Goal: Task Accomplishment & Management: Use online tool/utility

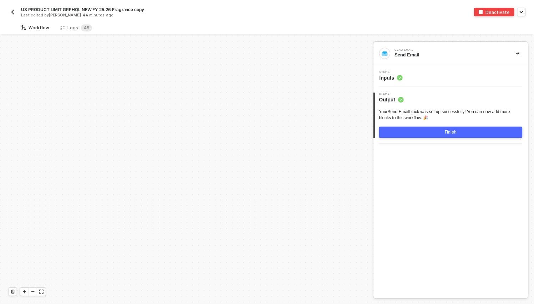
scroll to position [1691, 0]
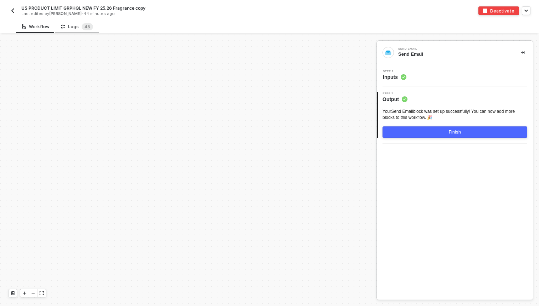
click at [75, 26] on div "Logs 4 5" at bounding box center [77, 26] width 32 height 7
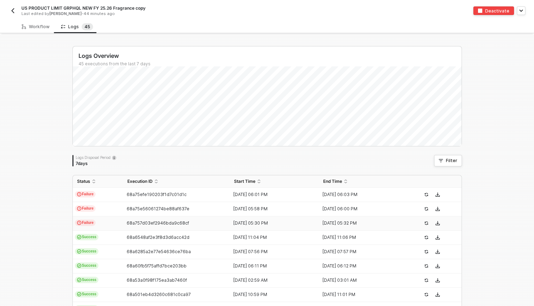
click at [147, 226] on td "68a757d03ef2946bda9c68cf" at bounding box center [176, 223] width 107 height 14
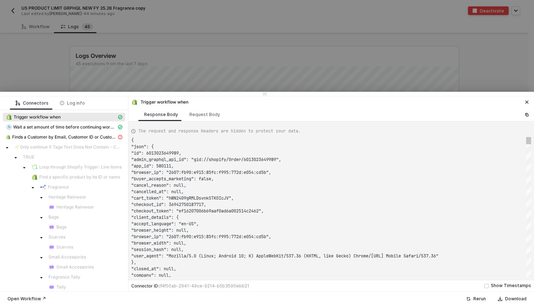
scroll to position [64, 0]
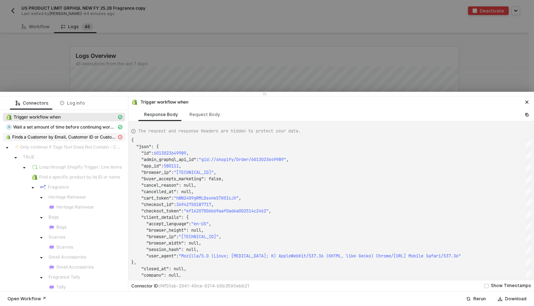
click at [94, 138] on span "Finds a Customer by Email, Customer ID or Customer Phone Number" at bounding box center [64, 137] width 104 height 6
type textarea "{ "message": "Cannot create property 'status' on string '{\"message\":\"\",\"na…"
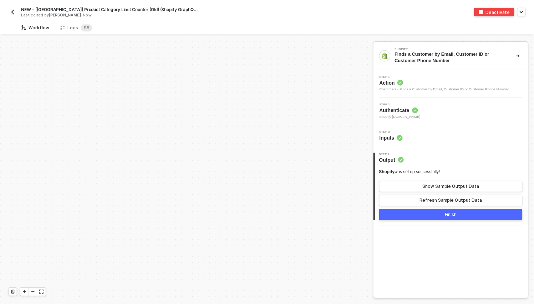
scroll to position [1846, 0]
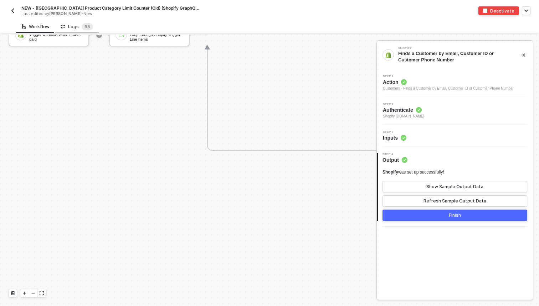
click at [73, 30] on div "Logs 9 5" at bounding box center [77, 26] width 44 height 13
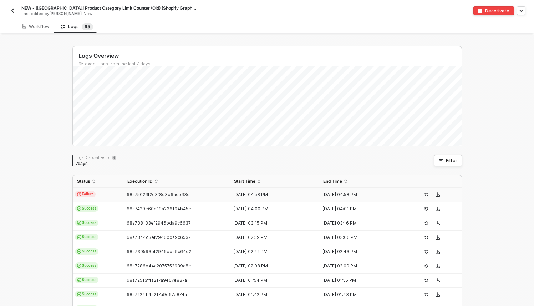
click at [107, 192] on td "Failure" at bounding box center [98, 195] width 50 height 14
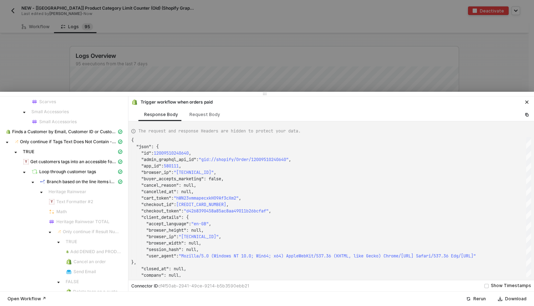
scroll to position [116, 0]
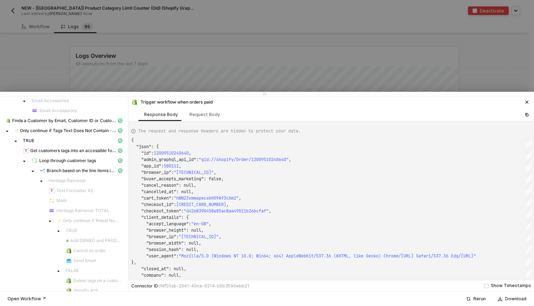
click at [160, 44] on div at bounding box center [267, 153] width 534 height 306
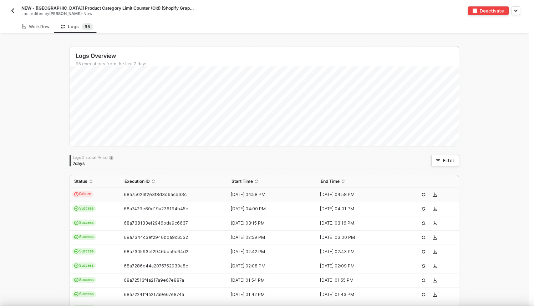
scroll to position [0, 0]
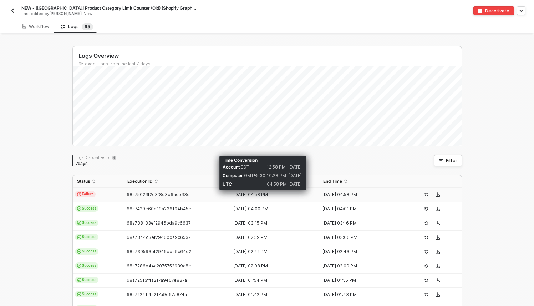
click at [296, 193] on div "[DATE] 04:58 PM" at bounding box center [271, 194] width 83 height 6
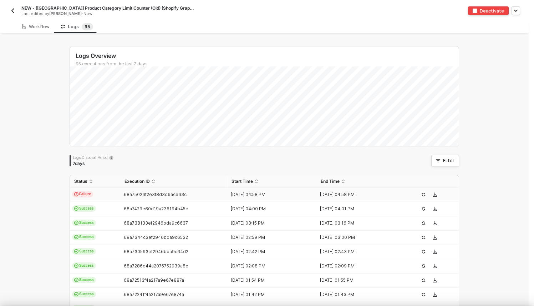
type textarea "{ "json": { "id": 12009510240640, "admin_graphql_api_id": "gid://shopify/Order/…"
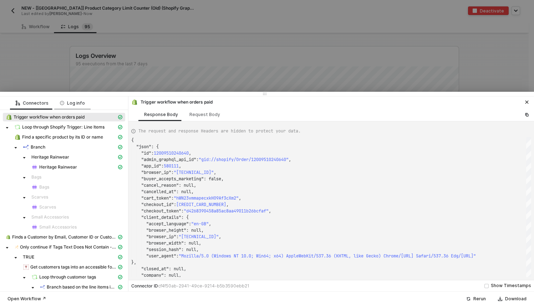
click at [77, 102] on div "Log info" at bounding box center [72, 103] width 25 height 6
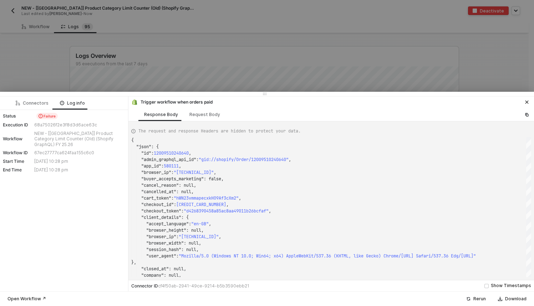
click at [78, 126] on div "68a75026f2e3f8d3d6ace63c" at bounding box center [78, 125] width 89 height 6
copy div "68a75026f2e3f8d3d6ace63c"
click at [203, 55] on div at bounding box center [267, 153] width 534 height 306
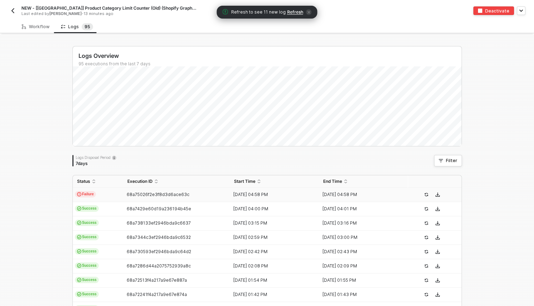
click at [118, 195] on td "Failure" at bounding box center [98, 195] width 50 height 14
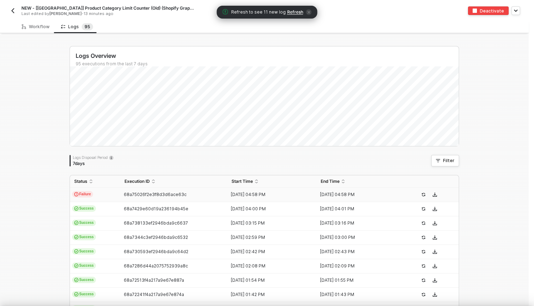
scroll to position [64, 0]
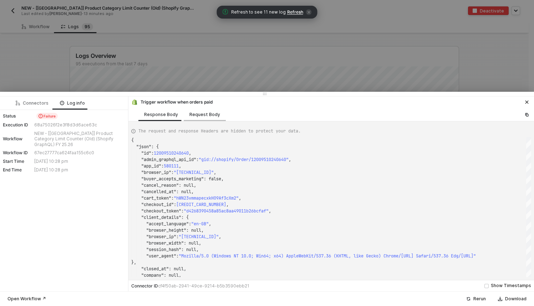
click at [202, 117] on div "Request Body" at bounding box center [205, 114] width 42 height 13
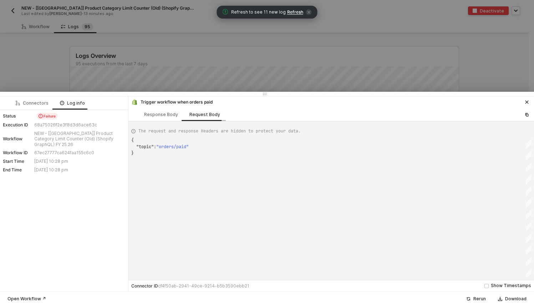
scroll to position [13, 0]
click at [50, 102] on div "Connectors" at bounding box center [32, 102] width 44 height 13
type textarea "{ "json": { "id": 35490342109568, "admin_graphql_api_id": "gid://shopify/LineIt…"
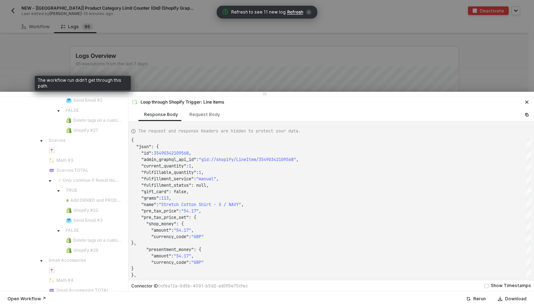
scroll to position [409, 0]
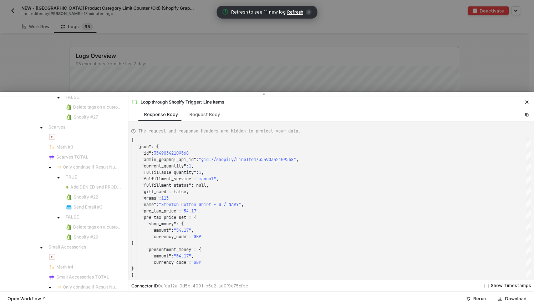
click at [169, 22] on div at bounding box center [267, 153] width 534 height 306
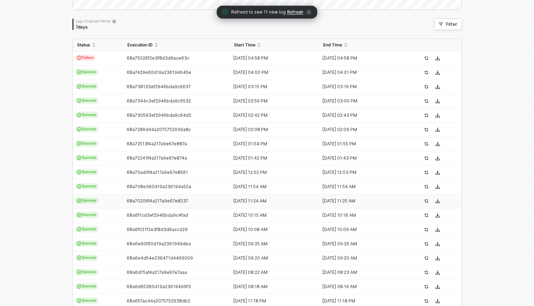
scroll to position [0, 0]
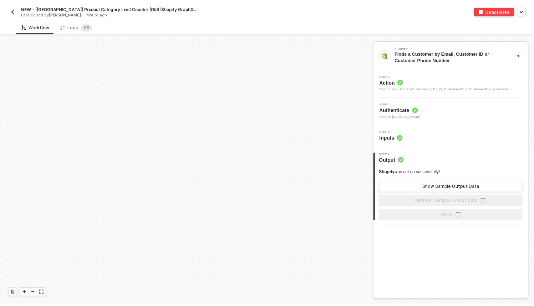
scroll to position [1846, 0]
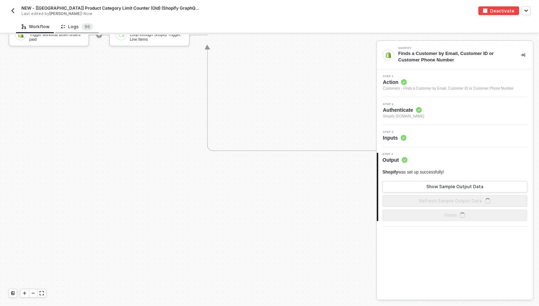
click at [68, 29] on div "Logs 9 6" at bounding box center [77, 26] width 32 height 7
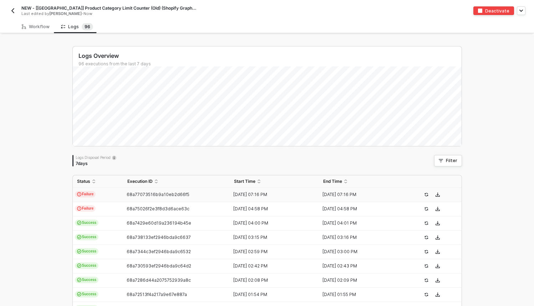
click at [147, 197] on div "68a77073516b9a10eb2d66f5" at bounding box center [173, 194] width 101 height 6
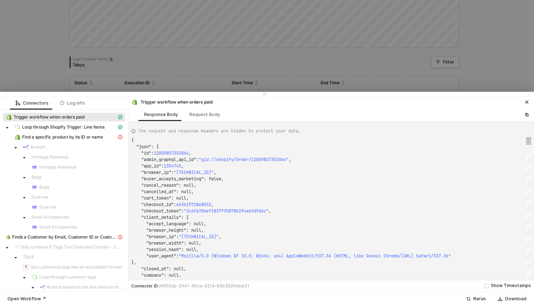
scroll to position [100, 0]
click at [94, 135] on span "Find a specific product by its ID or name" at bounding box center [62, 137] width 81 height 6
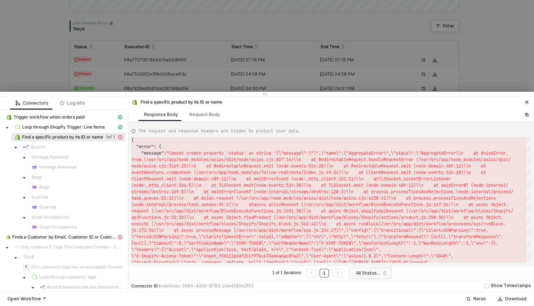
scroll to position [134, 0]
click at [266, 61] on div at bounding box center [267, 153] width 534 height 306
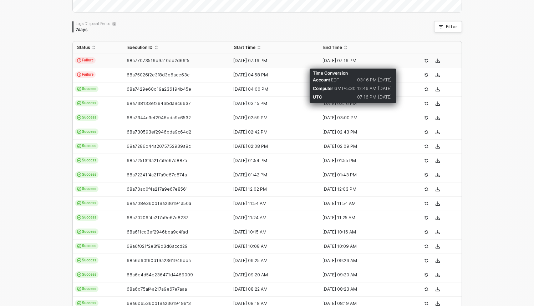
click at [357, 63] on div "21 Aug 2025 07:16 PM" at bounding box center [360, 61] width 83 height 6
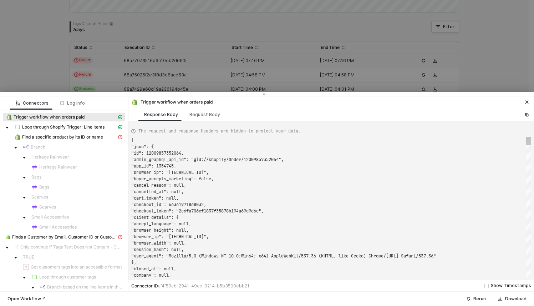
scroll to position [64, 0]
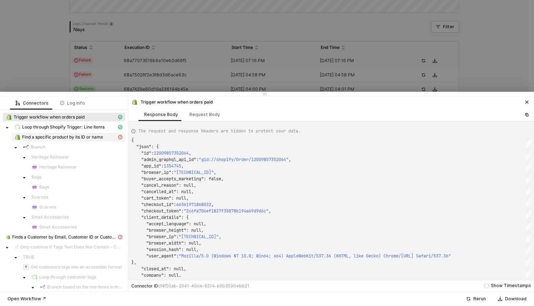
click at [92, 138] on span "Find a specific product by its ID or name" at bounding box center [62, 137] width 81 height 6
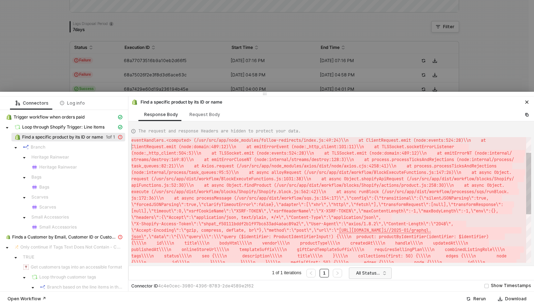
scroll to position [0, 0]
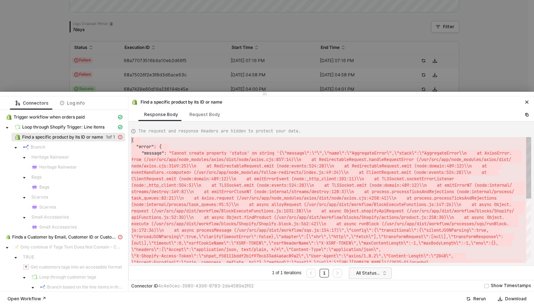
drag, startPoint x: 143, startPoint y: 256, endPoint x: 139, endPoint y: 135, distance: 121.3
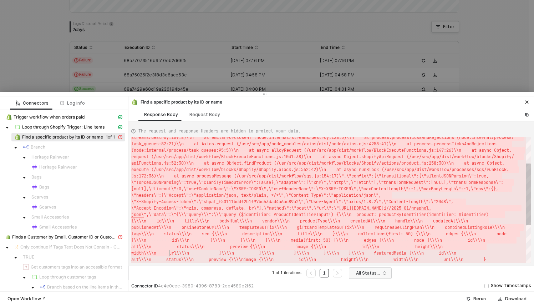
type textarea "{ "error": { "message": "Cannot create property 'status' on string '{\"message\…"
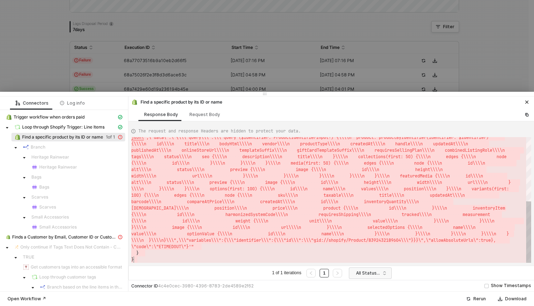
drag, startPoint x: 135, startPoint y: 145, endPoint x: 170, endPoint y: 263, distance: 123.1
click at [195, 55] on div at bounding box center [267, 153] width 534 height 306
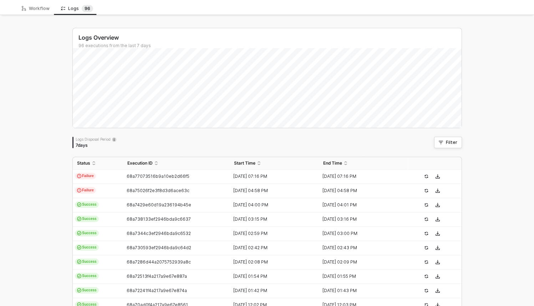
scroll to position [30, 0]
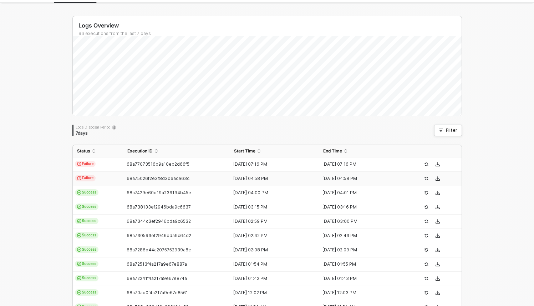
click at [191, 182] on td "68a75026f2e3f8d3d6ace63c" at bounding box center [176, 179] width 107 height 14
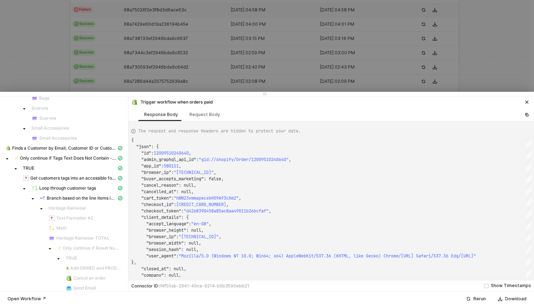
scroll to position [0, 0]
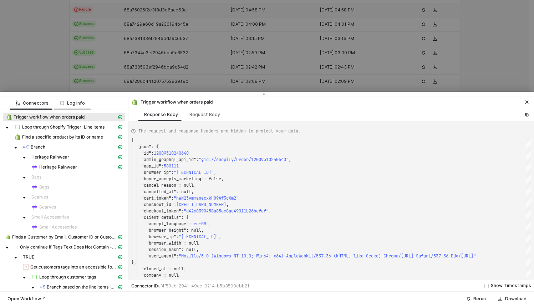
click at [77, 102] on div "Log info" at bounding box center [72, 103] width 25 height 6
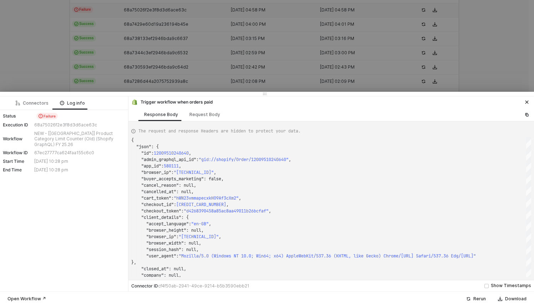
click at [51, 127] on div "68a75026f2e3f8d3d6ace63c" at bounding box center [78, 125] width 89 height 6
copy div "68a75026f2e3f8d3d6ace63c"
click at [30, 107] on div "Connectors" at bounding box center [32, 102] width 44 height 13
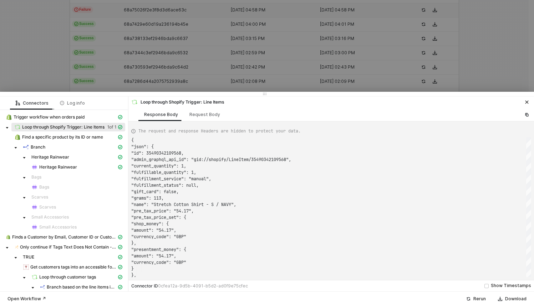
type textarea "{ "json": { "id": 35490342109568, "admin_graphql_api_id": "gid://shopify/LineIt…"
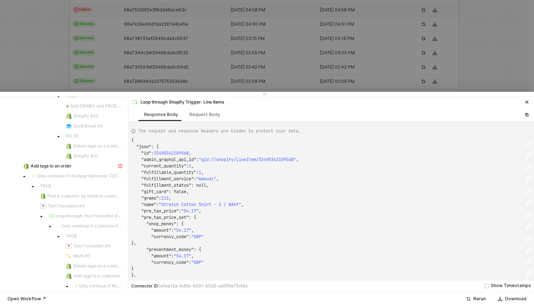
scroll to position [612, 0]
click at [129, 26] on div at bounding box center [267, 153] width 534 height 306
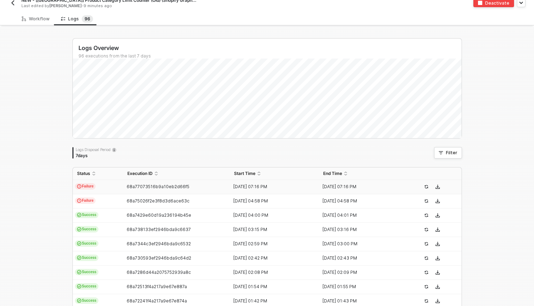
scroll to position [0, 0]
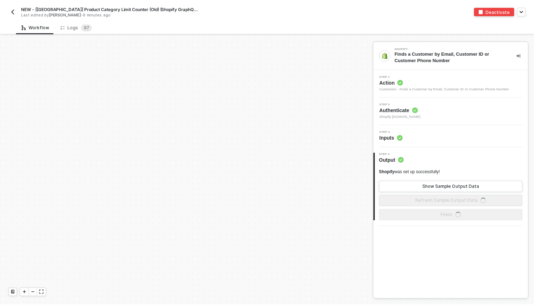
scroll to position [1846, 0]
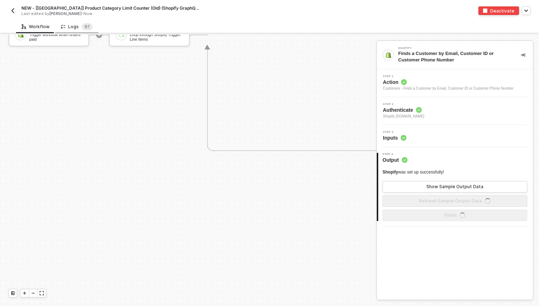
click at [75, 25] on div "Logs 9 7" at bounding box center [77, 26] width 32 height 7
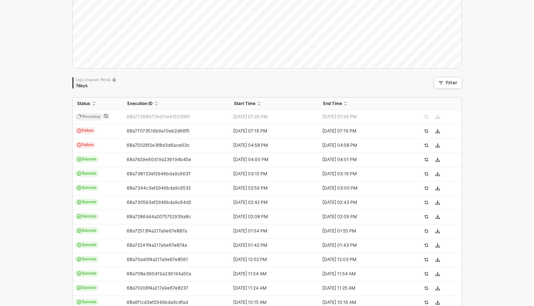
scroll to position [79, 0]
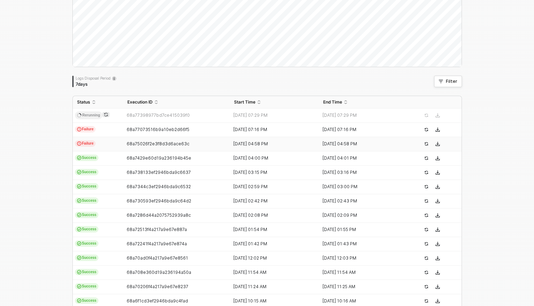
click at [100, 141] on td "Failure" at bounding box center [98, 144] width 50 height 14
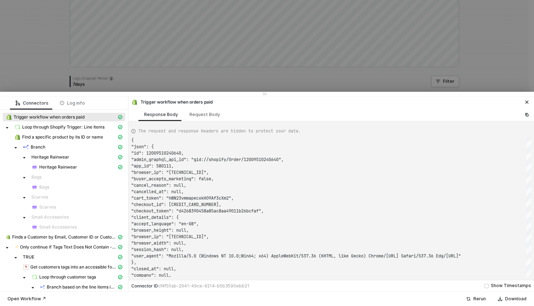
click at [133, 62] on div at bounding box center [267, 153] width 534 height 306
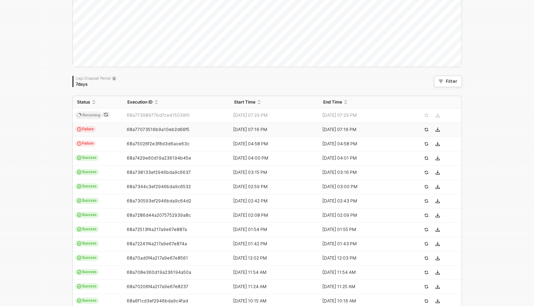
click at [116, 133] on td "Failure" at bounding box center [98, 130] width 50 height 14
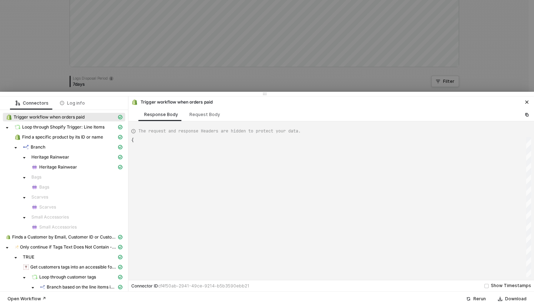
scroll to position [64, 0]
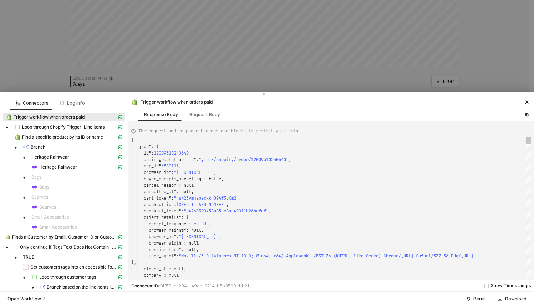
type textarea "{ "json": { "id": 12009857352064, "admin_graphql_api_id": "gid://shopify/Order/…"
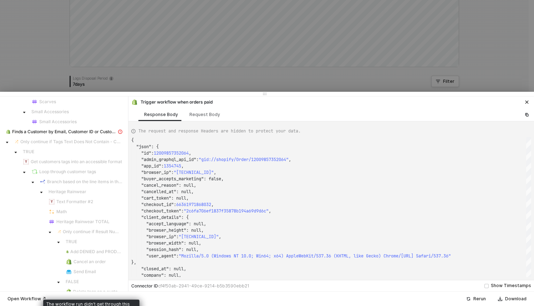
scroll to position [0, 0]
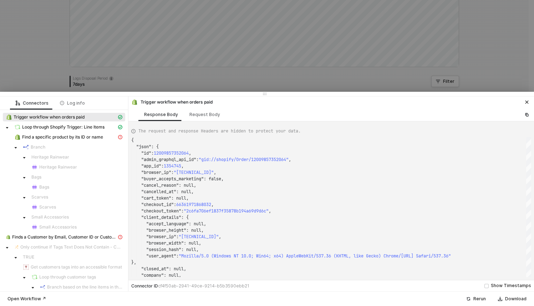
click at [107, 45] on div at bounding box center [267, 153] width 534 height 306
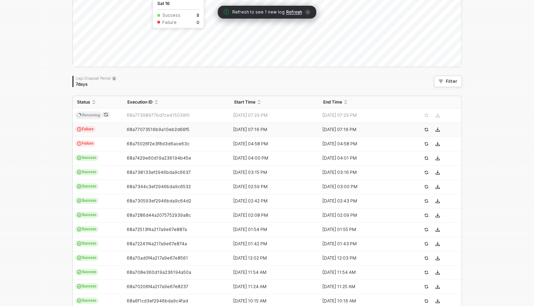
click at [292, 11] on span "Refresh" at bounding box center [294, 12] width 16 height 6
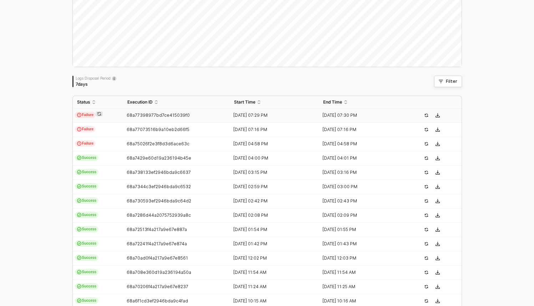
click at [174, 119] on td "68a77398977bd7ce415039f0" at bounding box center [176, 115] width 107 height 14
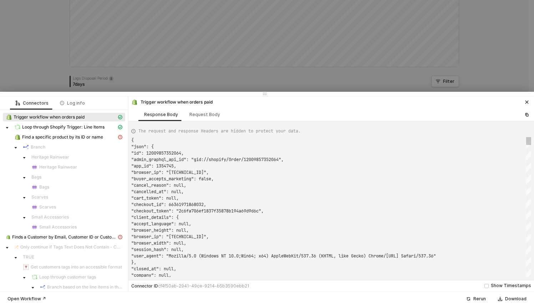
scroll to position [64, 0]
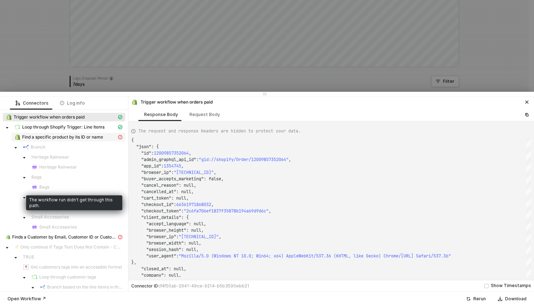
type textarea "{ "json": { "id": 12009510240640, "admin_graphql_api_id": "gid://shopify/Order/…"
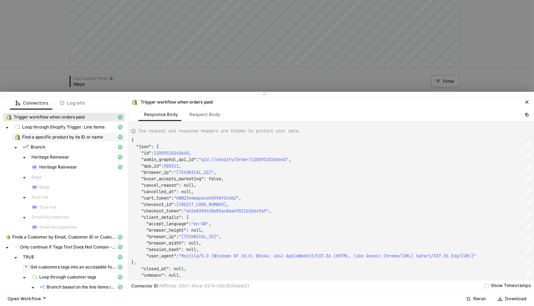
click at [103, 136] on span "Find a specific product by its ID or name" at bounding box center [62, 137] width 81 height 6
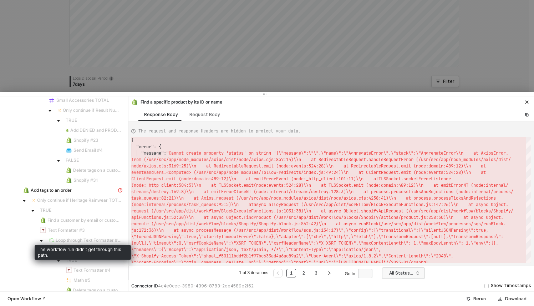
scroll to position [591, 0]
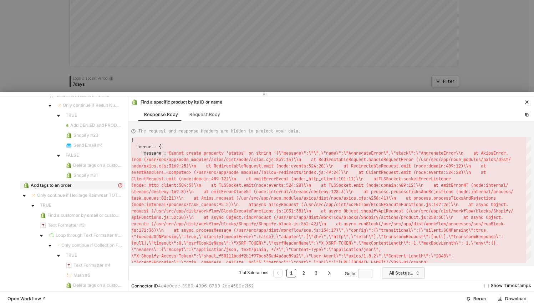
click at [44, 185] on span "Add tags to an order" at bounding box center [51, 185] width 41 height 6
type textarea "{ "message": "Cannot create property 'status' on string '{\"message\":\"\",\"na…"
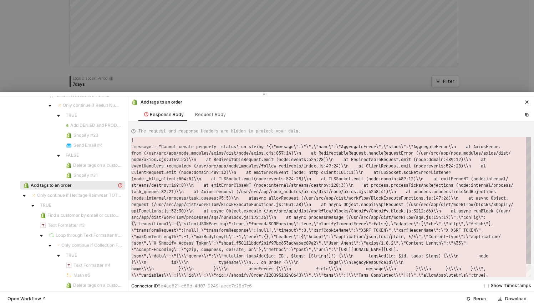
scroll to position [6, 0]
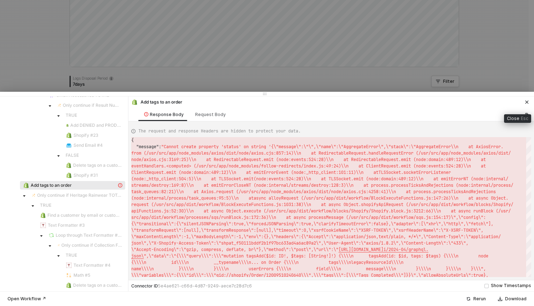
click at [526, 99] on button "button" at bounding box center [526, 102] width 9 height 9
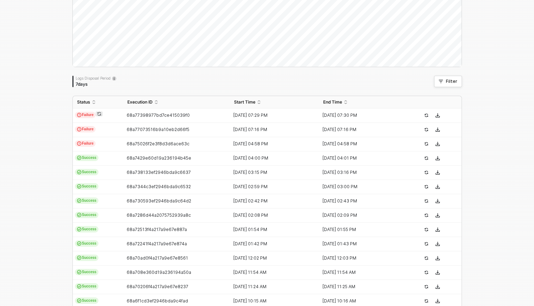
scroll to position [0, 0]
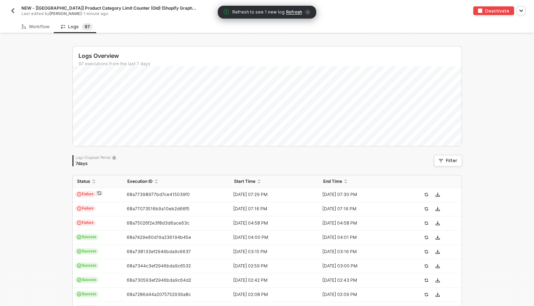
click at [297, 11] on span "Refresh" at bounding box center [294, 12] width 16 height 6
click at [293, 11] on span "Refresh" at bounding box center [294, 12] width 16 height 6
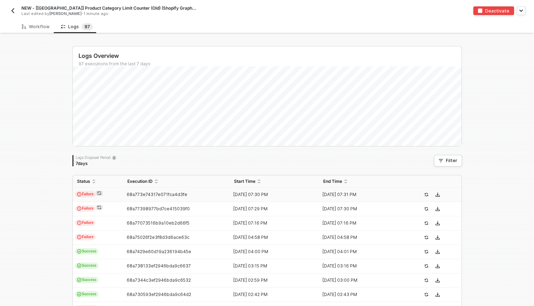
click at [125, 190] on td "68a773e74317e071fca4d3fe" at bounding box center [176, 195] width 107 height 14
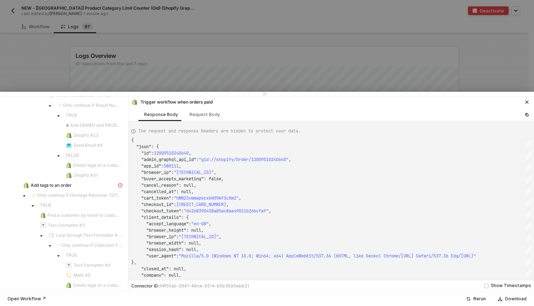
scroll to position [597, 0]
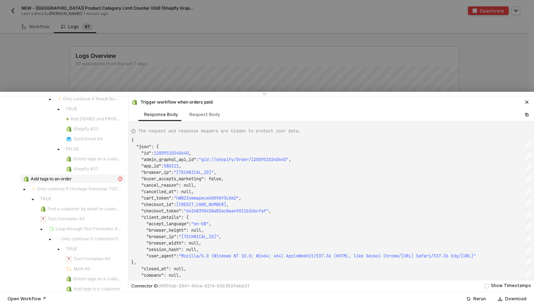
click at [74, 178] on div "Add tags to an order" at bounding box center [70, 178] width 94 height 6
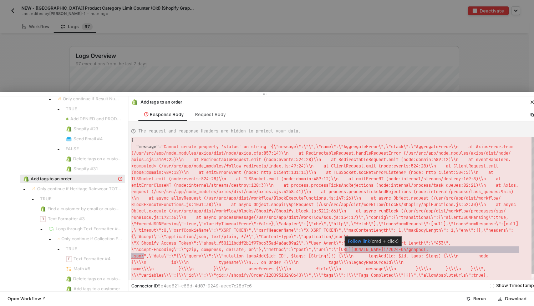
type textarea "ormRequest\":[null],\"transformResponse\":[null],\"timeout\":0,\"xsrfCookieName…"
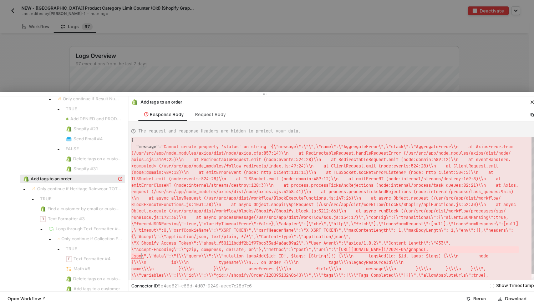
drag, startPoint x: 344, startPoint y: 251, endPoint x: 143, endPoint y: 259, distance: 201.3
click at [209, 53] on div at bounding box center [267, 153] width 534 height 306
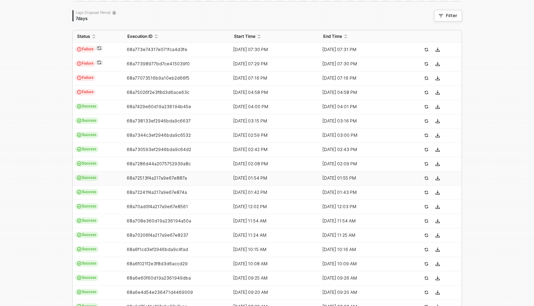
scroll to position [148, 0]
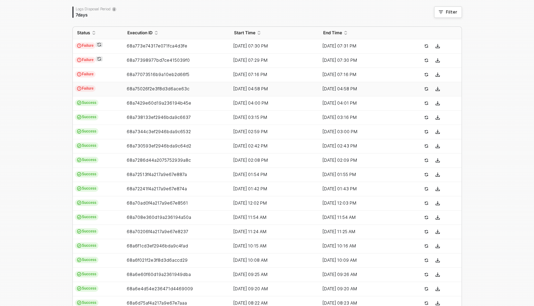
click at [226, 87] on td "68a75026f2e3f8d3d6ace63c" at bounding box center [176, 89] width 107 height 14
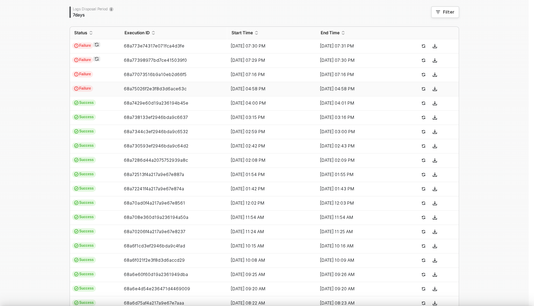
type textarea "{ "json": { "id": 12009510240640, "admin_graphql_api_id": "gid://shopify/Order/…"
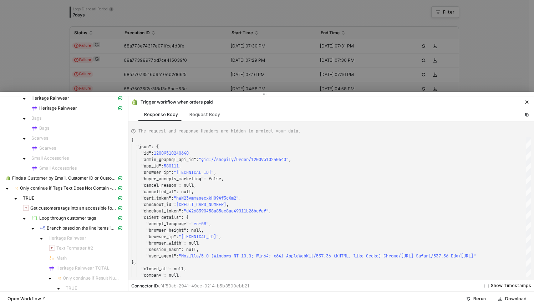
scroll to position [0, 0]
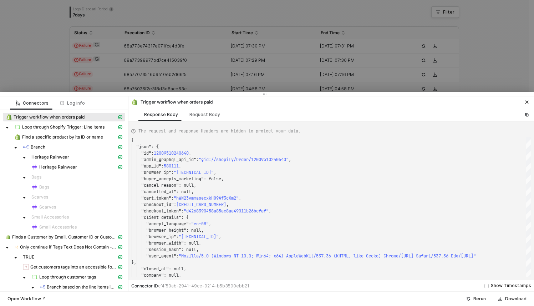
click at [269, 62] on div at bounding box center [267, 153] width 534 height 306
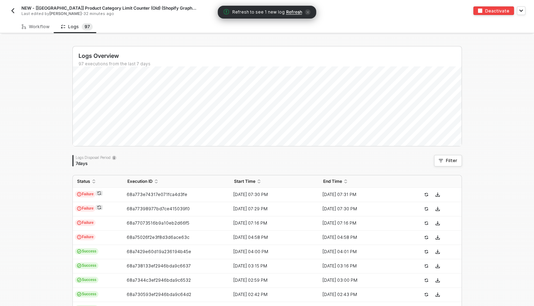
click at [290, 14] on span "Refresh" at bounding box center [294, 12] width 16 height 6
click at [291, 13] on span "Refresh" at bounding box center [294, 12] width 16 height 6
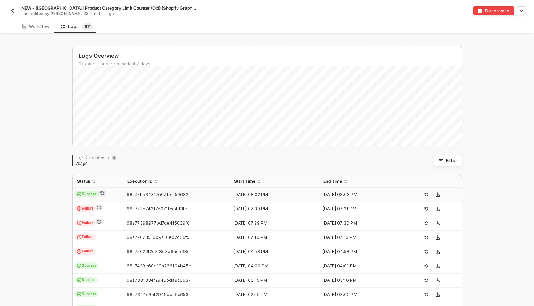
click at [114, 191] on td "Success" at bounding box center [98, 195] width 50 height 14
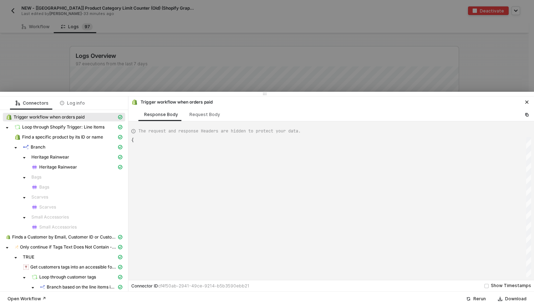
type textarea "{ "json": { "id": 12009510240640, "admin_graphql_api_id": "gid://shopify/Order/…"
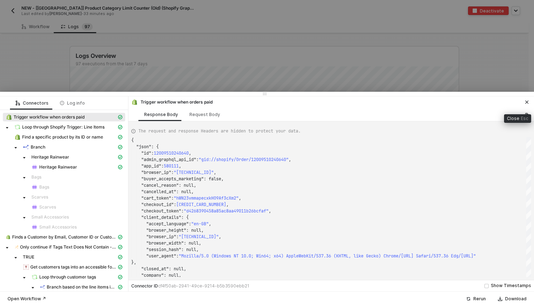
click at [530, 98] on button "button" at bounding box center [526, 102] width 9 height 9
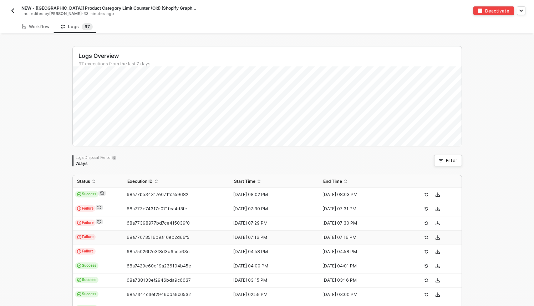
click at [123, 236] on div "68a77073516b9a10eb2d66f5" at bounding box center [173, 237] width 101 height 6
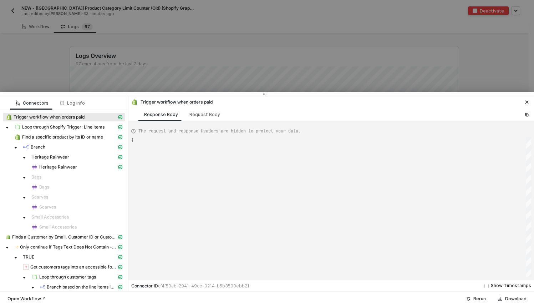
scroll to position [64, 0]
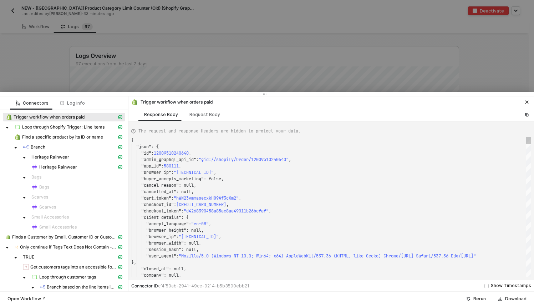
type textarea "{ "json": { "id": 12009857352064, "admin_graphql_api_id": "gid://shopify/Order/…"
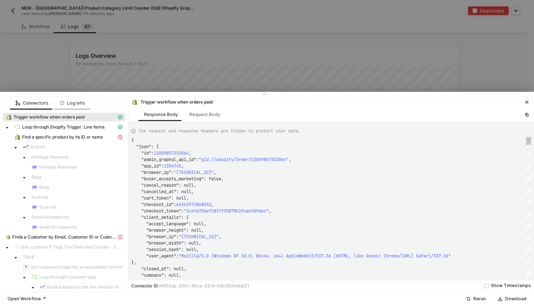
click at [79, 107] on div "Log info" at bounding box center [72, 102] width 36 height 13
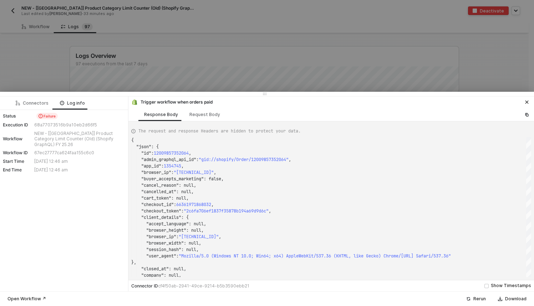
click at [50, 124] on div "68a77073516b9a10eb2d66f5" at bounding box center [78, 125] width 89 height 6
copy div "68a77073516b9a10eb2d66f5"
click at [194, 41] on div at bounding box center [267, 153] width 534 height 306
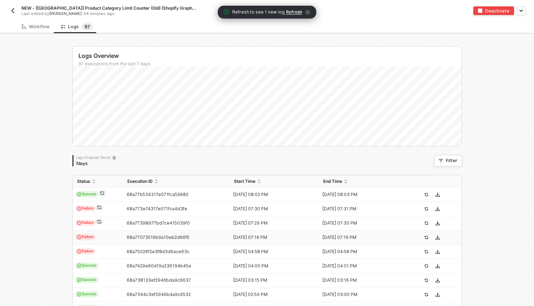
click at [295, 10] on span "Refresh" at bounding box center [294, 12] width 16 height 6
click at [292, 13] on span "Refresh" at bounding box center [294, 12] width 16 height 6
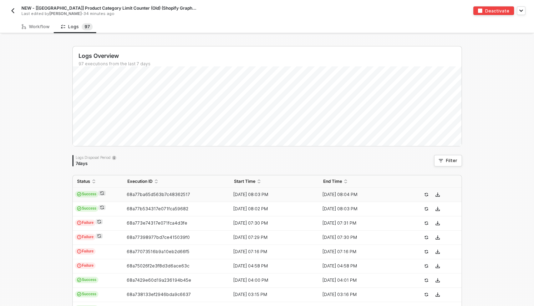
click at [177, 198] on td "68a77ba65d563b7c48362517" at bounding box center [176, 195] width 107 height 14
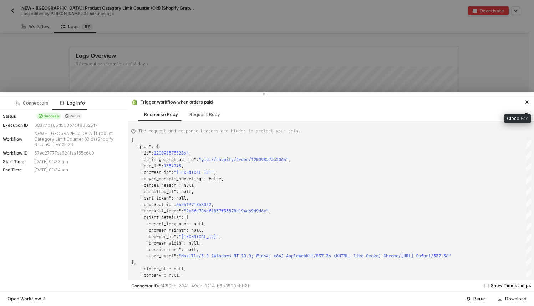
click at [526, 101] on icon "icon-close" at bounding box center [527, 102] width 4 height 4
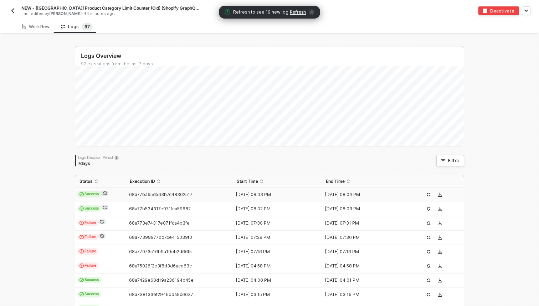
click at [300, 12] on span "Refresh" at bounding box center [298, 12] width 16 height 6
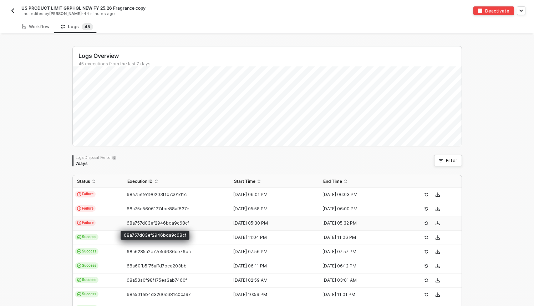
click at [168, 221] on span "68a757d03ef2946bda9c68cf" at bounding box center [158, 222] width 62 height 5
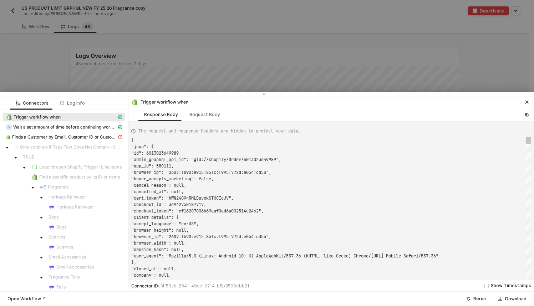
scroll to position [64, 0]
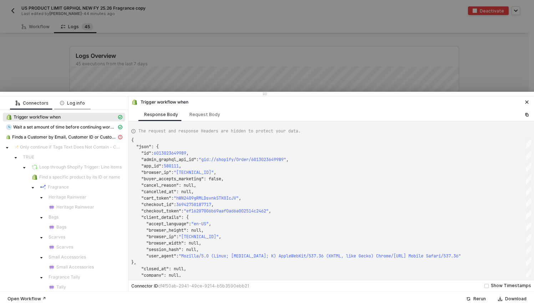
click at [71, 106] on div "Log info" at bounding box center [72, 102] width 36 height 13
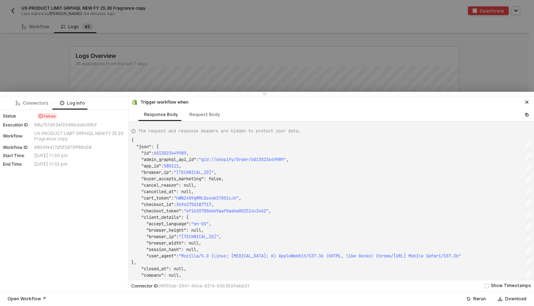
click at [57, 126] on div "68a757d03ef2946bda9c68cf" at bounding box center [78, 125] width 89 height 6
copy div "68a757d03ef2946bda9c68cf"
click at [295, 75] on div at bounding box center [267, 153] width 534 height 306
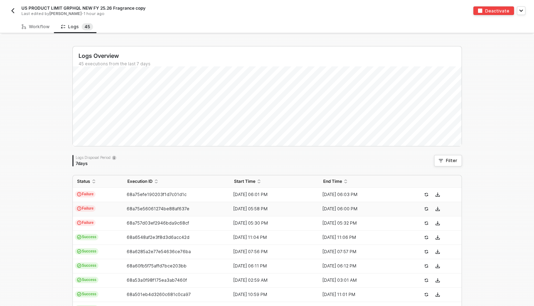
click at [194, 210] on div "68a75e56061274be88af637e" at bounding box center [173, 209] width 101 height 6
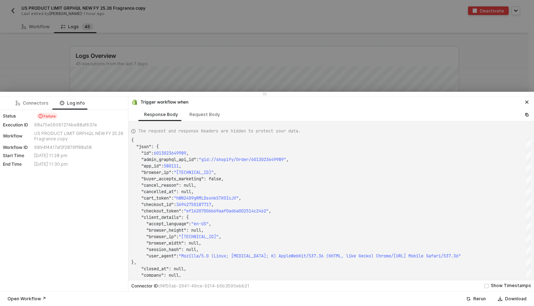
type textarea "{ "json": { "id": 6013051502789, "admin_graphql_api_id": "gid://shopify/Order/6…"
click at [63, 122] on div "68a75e56061274be88af637e" at bounding box center [78, 125] width 89 height 6
copy div "68a75e56061274be88af637e"
click at [94, 90] on div at bounding box center [267, 153] width 534 height 306
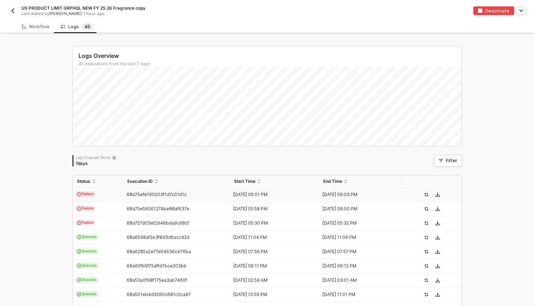
click at [104, 196] on td "Failure" at bounding box center [98, 195] width 50 height 14
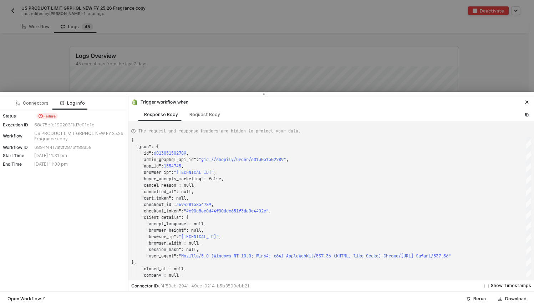
type textarea "{ "json": { "id": 6013054189765, "admin_graphql_api_id": "gid://shopify/Order/6…"
click at [67, 125] on div "68a75efe190203f1d7c01d1c" at bounding box center [78, 125] width 89 height 6
copy div "68a75efe190203f1d7c01d1c"
click at [263, 23] on div at bounding box center [267, 153] width 534 height 306
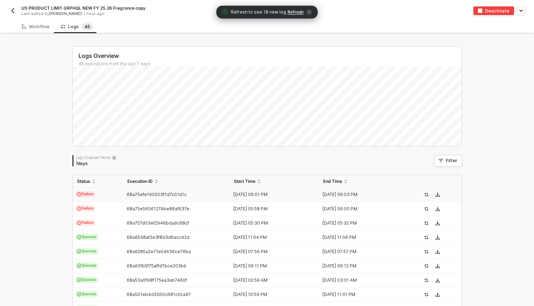
click at [295, 12] on span "Refresh" at bounding box center [295, 12] width 16 height 6
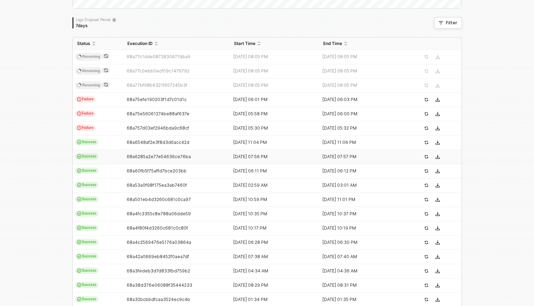
scroll to position [199, 0]
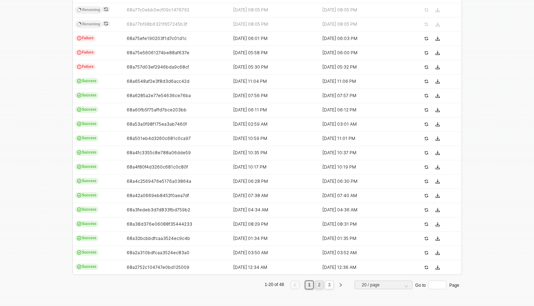
click at [316, 282] on link "2" at bounding box center [319, 285] width 7 height 8
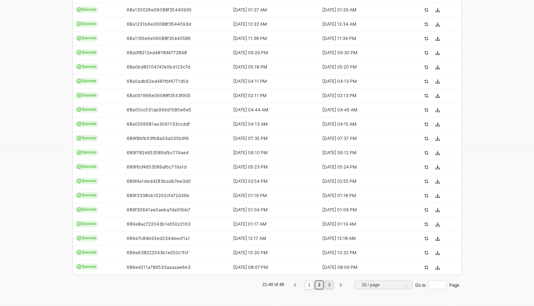
click at [328, 283] on link "3" at bounding box center [329, 285] width 7 height 8
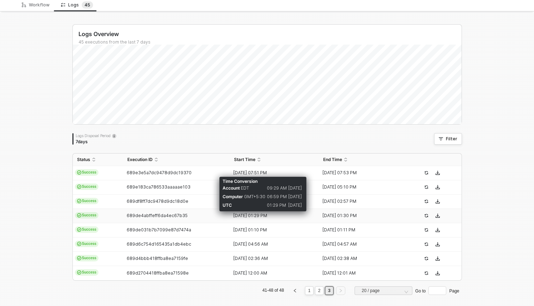
scroll to position [27, 0]
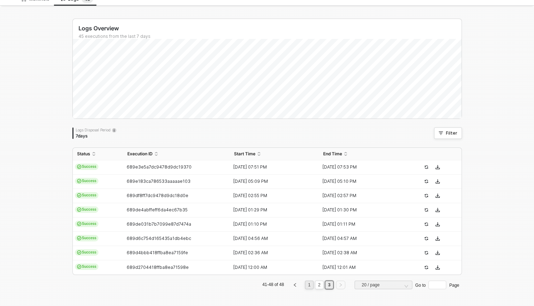
click at [306, 283] on link "1" at bounding box center [309, 285] width 7 height 8
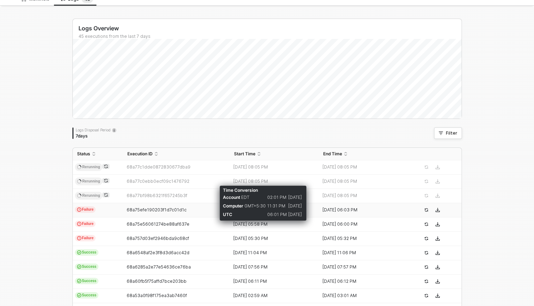
scroll to position [0, 0]
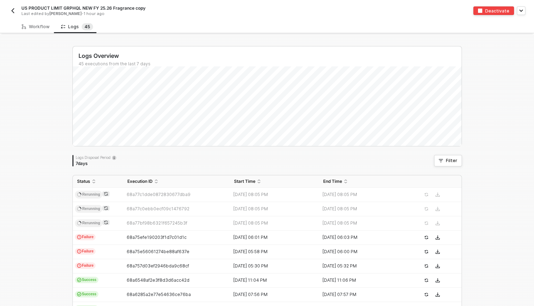
click at [48, 108] on div "Logs Overview 45 executions from the last 7 days Logs Disposal Period 7 days Fi…" at bounding box center [267, 270] width 534 height 470
click at [244, 35] on div "Logs Overview 45 executions from the last 7 days Thu 14 Success 10 Failure 0 Lo…" at bounding box center [267, 270] width 407 height 470
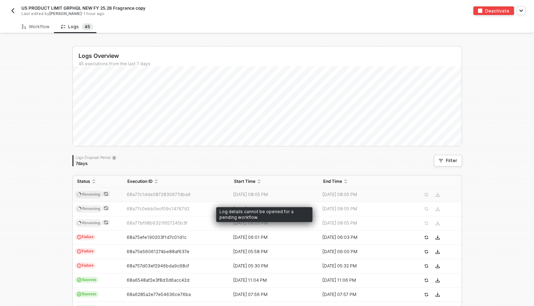
click at [168, 193] on span "68a77c1dde0872830677dba9" at bounding box center [159, 193] width 64 height 5
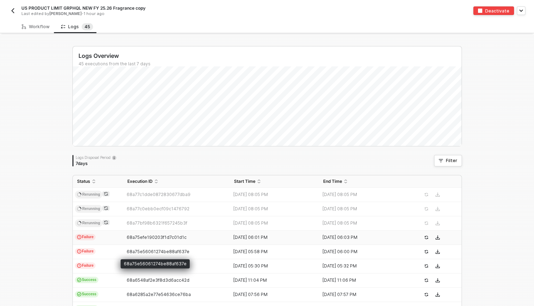
click at [143, 239] on span "68a75efe190203f1d7c01d1c" at bounding box center [157, 236] width 60 height 5
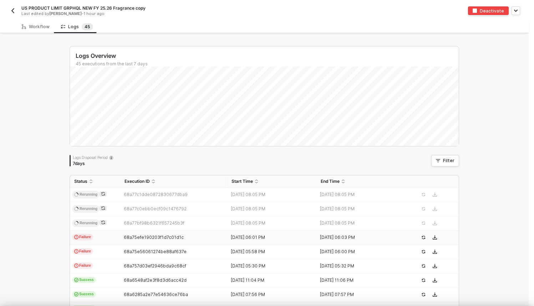
scroll to position [64, 0]
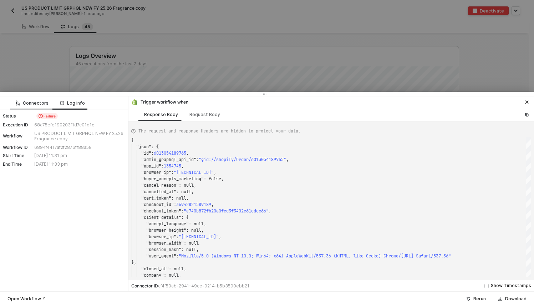
click at [35, 104] on div "Connectors" at bounding box center [32, 103] width 33 height 6
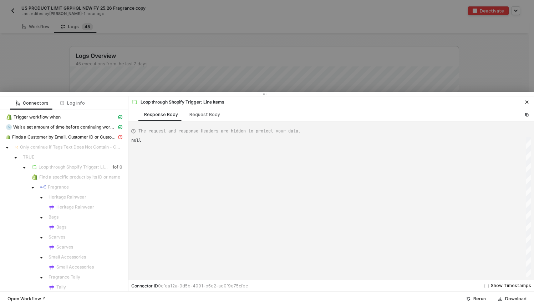
scroll to position [0, 0]
click at [43, 128] on span "Wait a set amount of time before continuing workflow" at bounding box center [64, 127] width 103 height 6
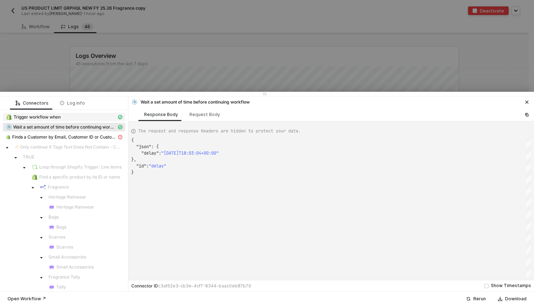
click at [98, 117] on div "Trigger workflow when" at bounding box center [61, 117] width 111 height 6
type textarea "{ "json": { "id": 6013054189765, "admin_graphql_api_id": "gid://shopify/Order/6…"
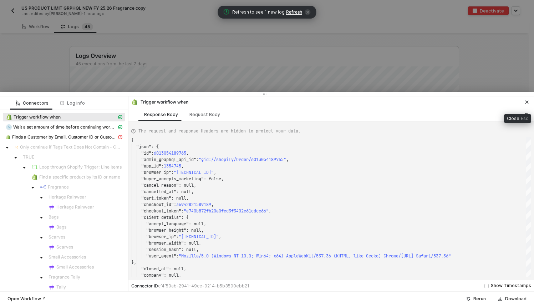
click at [527, 103] on icon "icon-close" at bounding box center [527, 102] width 4 height 4
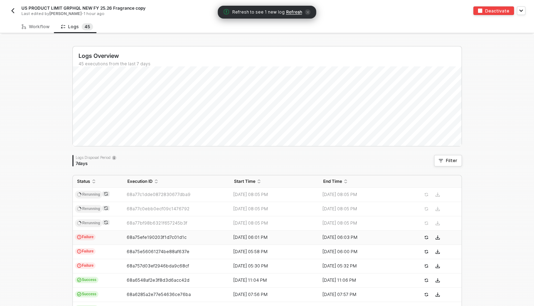
click at [289, 12] on span "Refresh" at bounding box center [294, 12] width 16 height 6
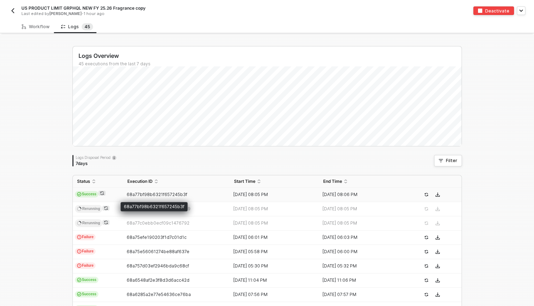
click at [142, 195] on span "68a77bf98b6321f657245b3f" at bounding box center [157, 193] width 61 height 5
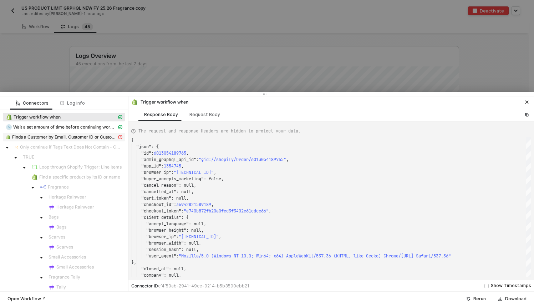
type textarea "{ "json": { "id": 6013023649989, "admin_graphql_api_id": "gid://shopify/Order/6…"
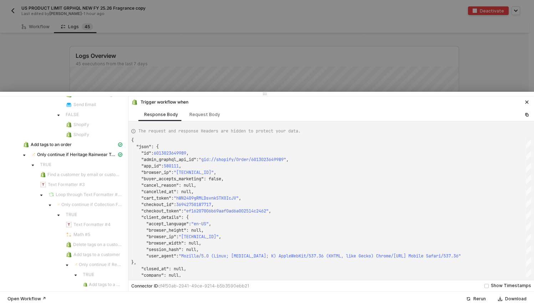
scroll to position [793, 0]
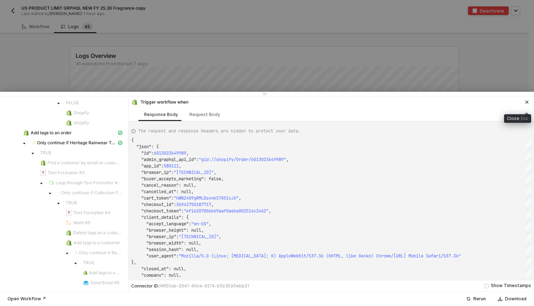
click at [526, 103] on icon "icon-close" at bounding box center [527, 102] width 4 height 4
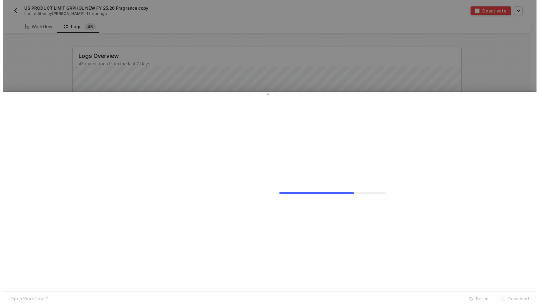
scroll to position [0, 0]
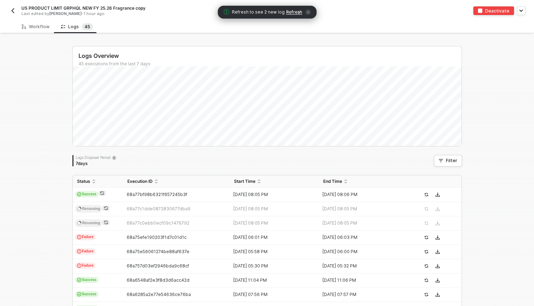
click at [296, 11] on span "Refresh" at bounding box center [294, 12] width 16 height 6
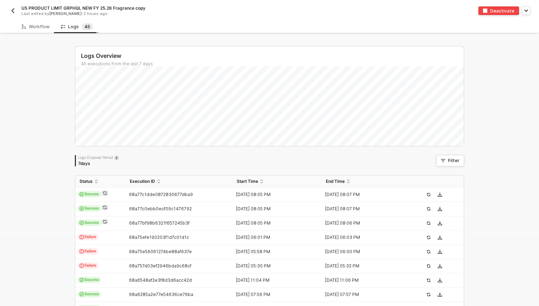
click at [87, 29] on span "5" at bounding box center [88, 26] width 3 height 7
click at [38, 23] on div "Workflow" at bounding box center [35, 26] width 39 height 13
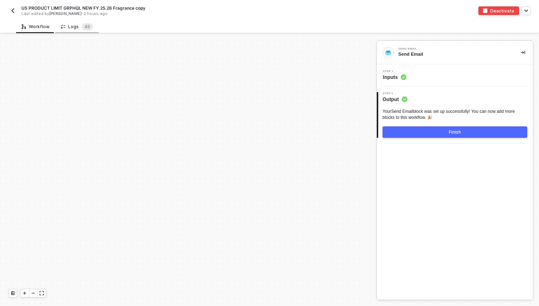
click at [92, 25] on div "Logs 4 5" at bounding box center [77, 26] width 44 height 13
